Goal: Information Seeking & Learning: Learn about a topic

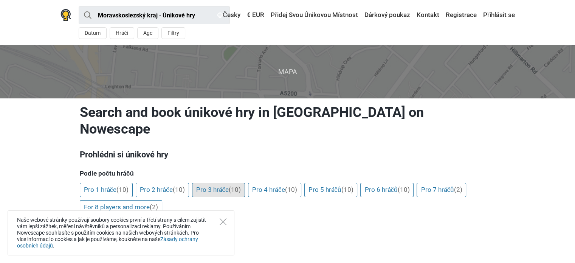
click at [213, 188] on link "Pro 3 hráče (10)" at bounding box center [218, 190] width 53 height 14
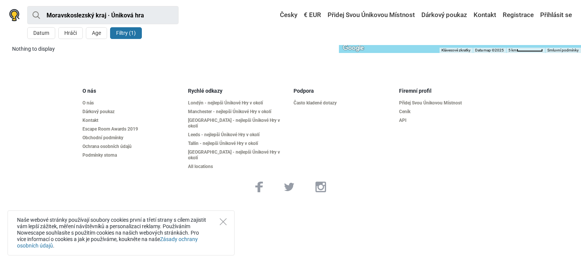
click at [226, 225] on div "Naše webové stránky používají soubory cookies první a třetí strany s cílem zaji…" at bounding box center [121, 232] width 227 height 45
click at [222, 219] on icon "Close" at bounding box center [223, 221] width 7 height 7
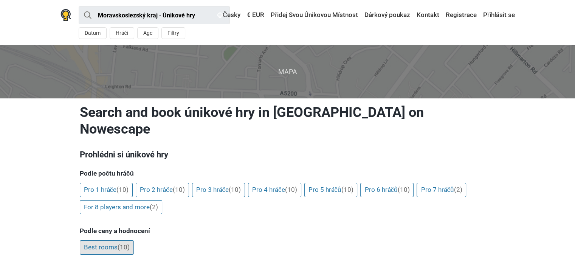
click at [108, 246] on link "Best rooms (10)" at bounding box center [107, 247] width 54 height 14
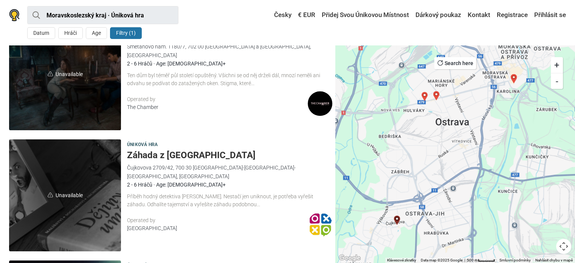
scroll to position [408, 0]
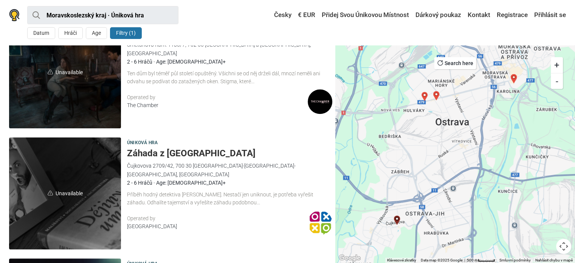
click at [141, 142] on span "Úniková hra" at bounding box center [142, 143] width 31 height 8
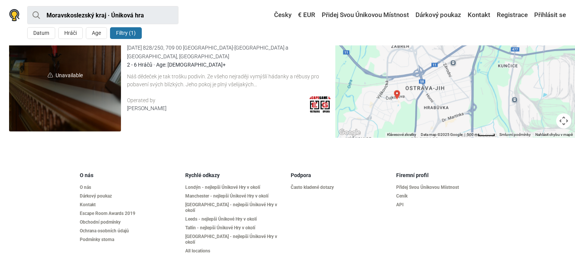
scroll to position [1130, 0]
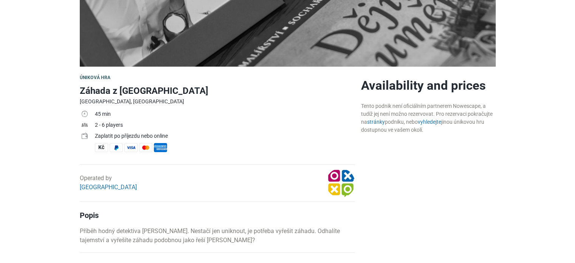
scroll to position [166, 0]
